Goal: Transaction & Acquisition: Purchase product/service

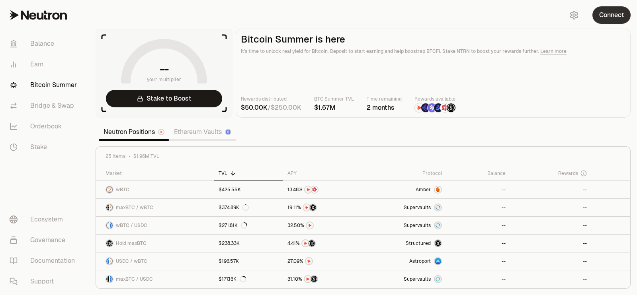
click at [602, 20] on button "Connect" at bounding box center [611, 15] width 38 height 18
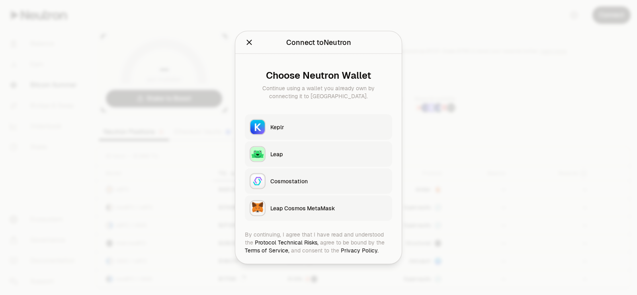
click at [286, 119] on button "Keplr" at bounding box center [318, 127] width 147 height 25
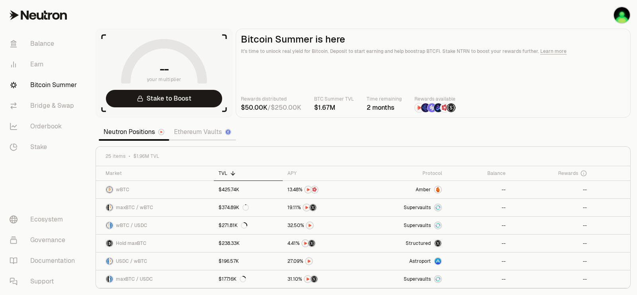
click at [192, 135] on link "Ethereum Vaults" at bounding box center [202, 132] width 67 height 16
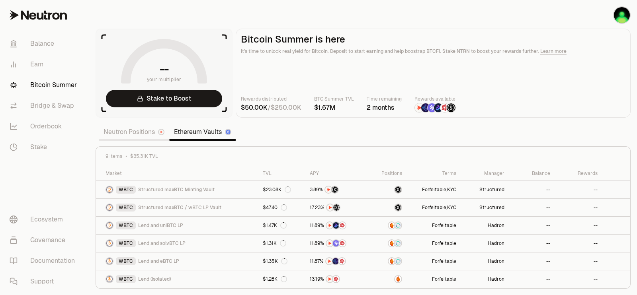
click at [139, 146] on div "9 items $35.31K TVL Market TVL APY Positions Terms Manager Balance Rewards WBTC…" at bounding box center [362, 217] width 535 height 142
click at [127, 140] on div "Neutron Positions Ethereum Vaults" at bounding box center [167, 132] width 137 height 18
click at [127, 137] on link "Neutron Positions" at bounding box center [134, 132] width 70 height 16
